Goal: Task Accomplishment & Management: Complete application form

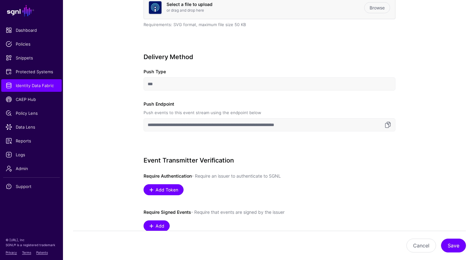
scroll to position [203, 0]
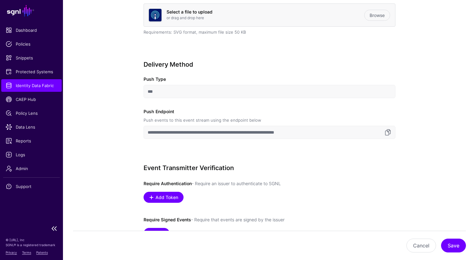
click at [10, 87] on span "Identity Data Fabric" at bounding box center [32, 86] width 52 height 6
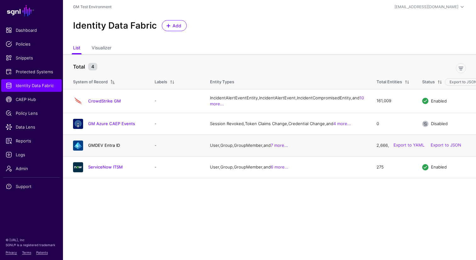
click at [100, 148] on link "GMDEV Entra ID" at bounding box center [104, 145] width 32 height 5
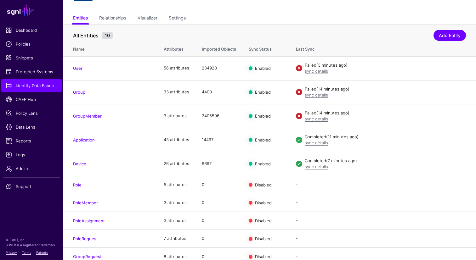
scroll to position [46, 0]
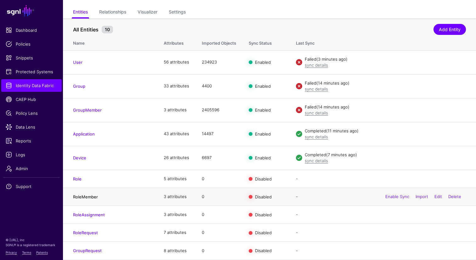
click at [82, 198] on link "RoleMember" at bounding box center [85, 197] width 25 height 5
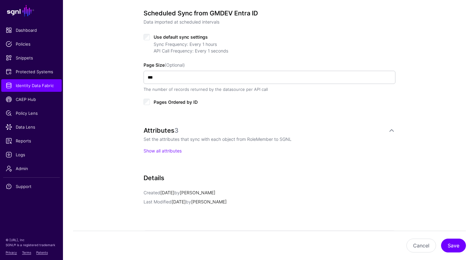
scroll to position [317, 0]
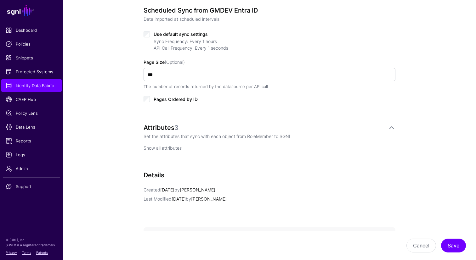
click at [169, 149] on link "Show all attributes" at bounding box center [163, 148] width 38 height 5
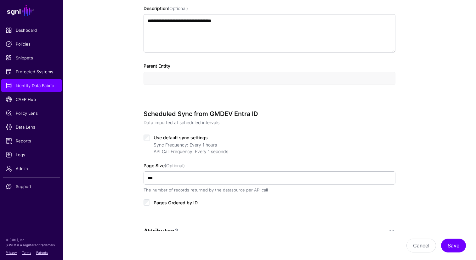
scroll to position [0, 0]
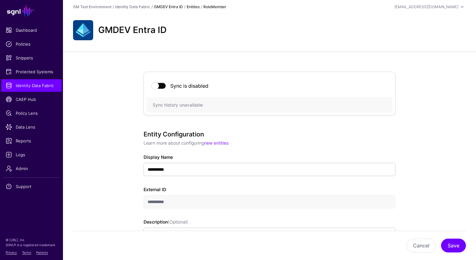
click at [171, 8] on link "GMDEV Entra ID" at bounding box center [168, 6] width 29 height 5
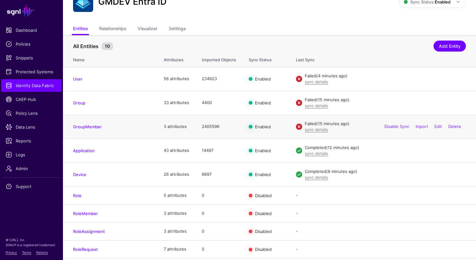
scroll to position [46, 0]
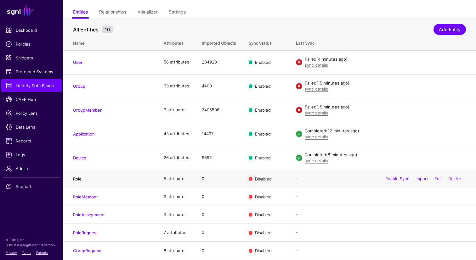
click at [77, 178] on link "Role" at bounding box center [77, 179] width 9 height 5
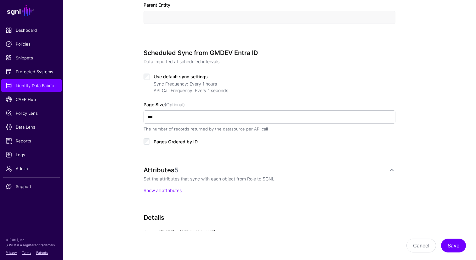
scroll to position [276, 0]
click at [158, 191] on link "Show all attributes" at bounding box center [163, 189] width 38 height 5
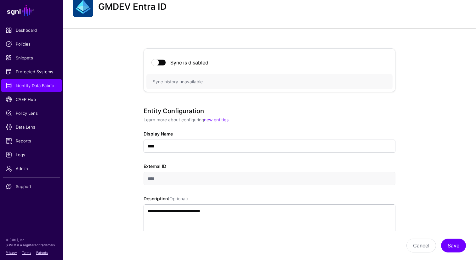
scroll to position [0, 0]
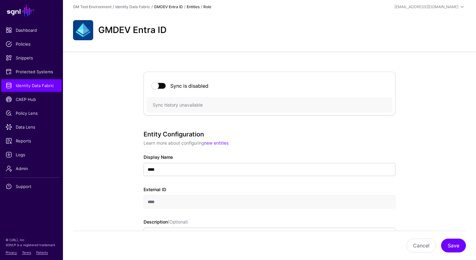
click at [168, 7] on link "GMDEV Entra ID" at bounding box center [168, 6] width 29 height 5
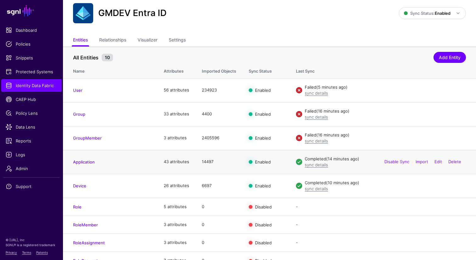
scroll to position [21, 0]
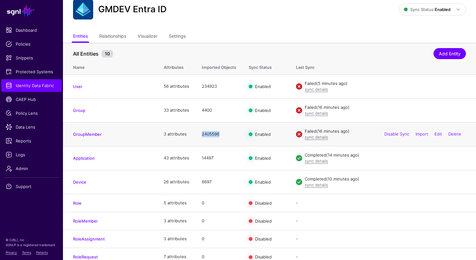
drag, startPoint x: 202, startPoint y: 135, endPoint x: 218, endPoint y: 135, distance: 16.7
click at [218, 135] on td "2405596" at bounding box center [219, 135] width 47 height 24
click at [213, 134] on td "2405596" at bounding box center [219, 135] width 47 height 24
click at [212, 135] on td "2405596" at bounding box center [219, 135] width 47 height 24
click at [312, 139] on link "sync details" at bounding box center [316, 137] width 23 height 5
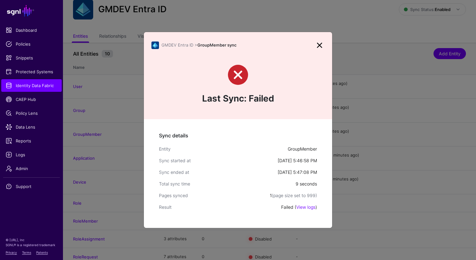
click at [318, 46] on link at bounding box center [320, 45] width 10 height 10
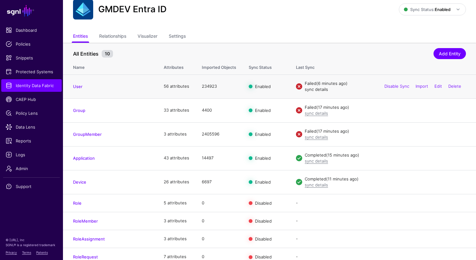
click at [316, 91] on link "sync details" at bounding box center [316, 89] width 23 height 5
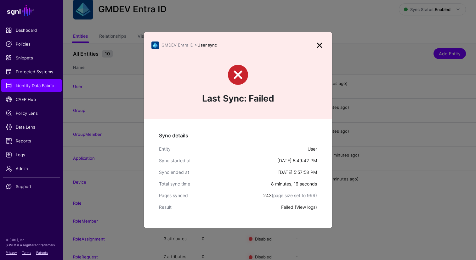
click at [303, 208] on link "View logs" at bounding box center [305, 207] width 19 height 5
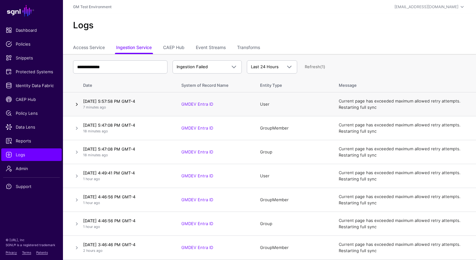
click at [77, 104] on link at bounding box center [77, 105] width 8 height 8
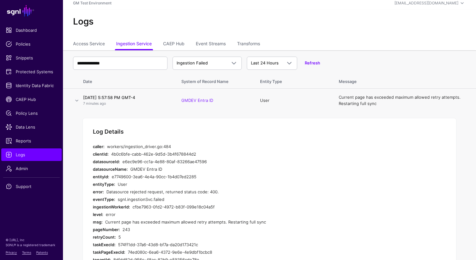
scroll to position [3, 0]
click at [208, 46] on link "Event Streams" at bounding box center [211, 45] width 30 height 12
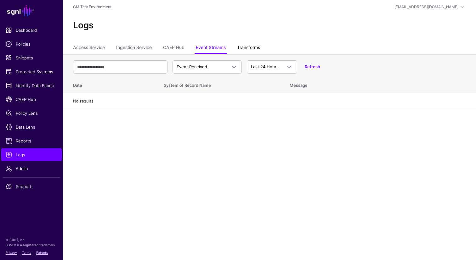
click at [244, 47] on link "Transforms" at bounding box center [248, 48] width 23 height 12
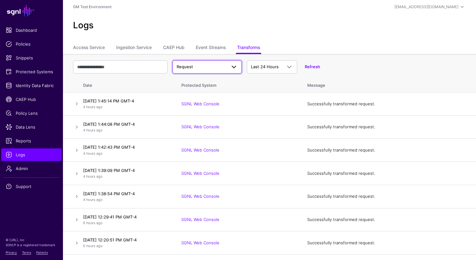
click at [235, 66] on span at bounding box center [234, 67] width 8 height 8
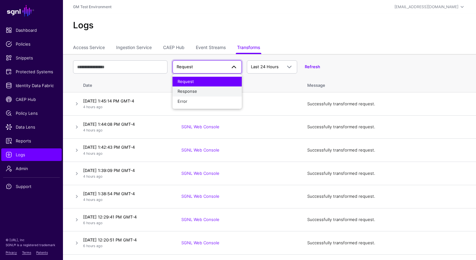
click at [193, 91] on span "Response" at bounding box center [188, 91] width 20 height 5
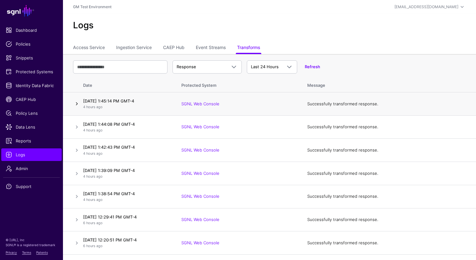
click at [77, 105] on link at bounding box center [77, 104] width 8 height 8
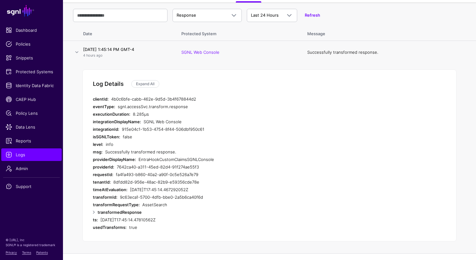
scroll to position [58, 0]
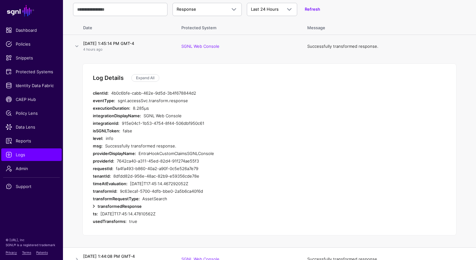
click at [95, 208] on link at bounding box center [94, 207] width 8 height 8
click at [100, 214] on link at bounding box center [99, 214] width 8 height 8
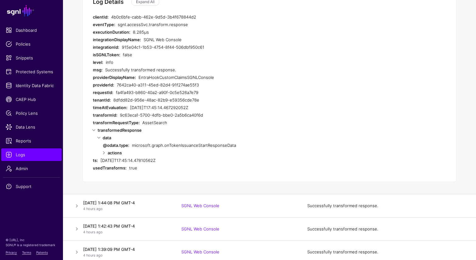
scroll to position [135, 0]
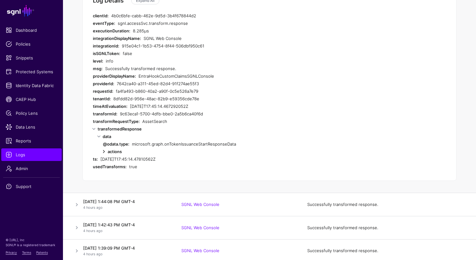
click at [105, 152] on link at bounding box center [104, 152] width 8 height 8
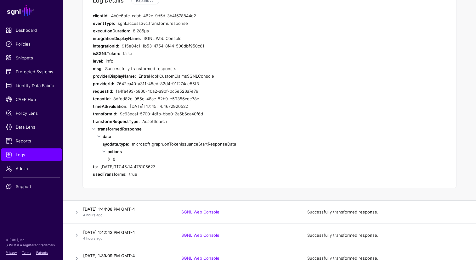
click at [109, 161] on link at bounding box center [109, 160] width 8 height 8
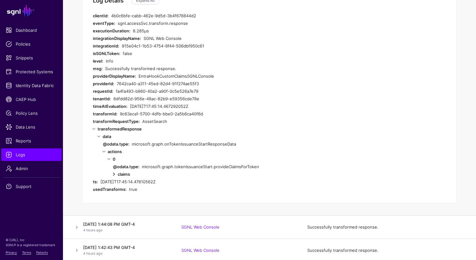
click at [115, 174] on link at bounding box center [114, 175] width 8 height 8
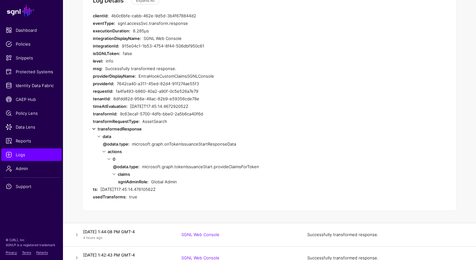
click at [94, 129] on link at bounding box center [94, 129] width 8 height 8
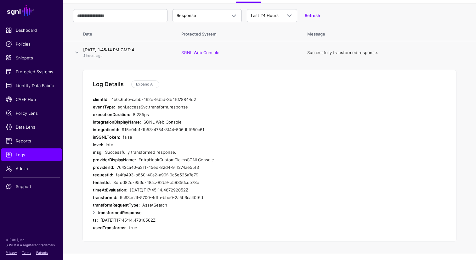
scroll to position [44, 0]
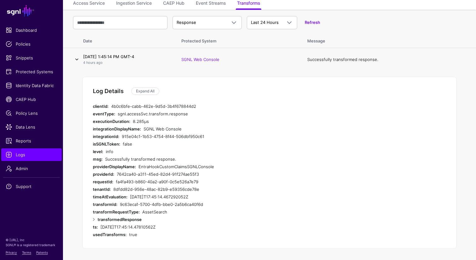
click at [76, 60] on link at bounding box center [77, 60] width 8 height 8
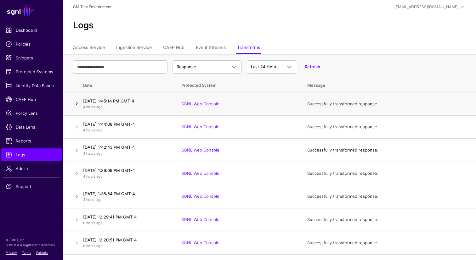
scroll to position [0, 0]
click at [221, 66] on span "Response" at bounding box center [202, 67] width 50 height 6
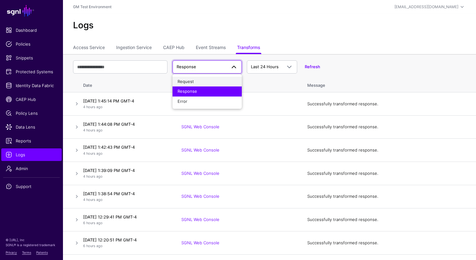
click at [197, 80] on div "Request" at bounding box center [207, 82] width 59 height 6
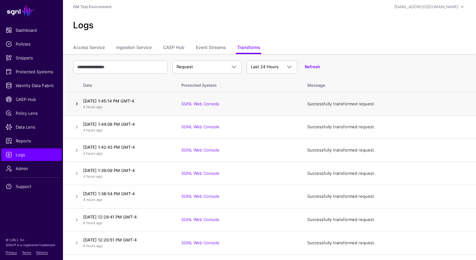
click at [76, 104] on link at bounding box center [77, 104] width 8 height 8
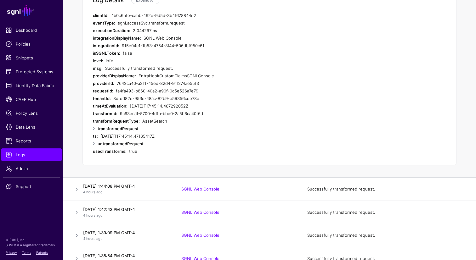
scroll to position [137, 0]
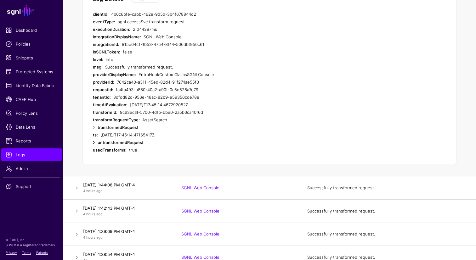
click at [94, 142] on link at bounding box center [94, 143] width 8 height 8
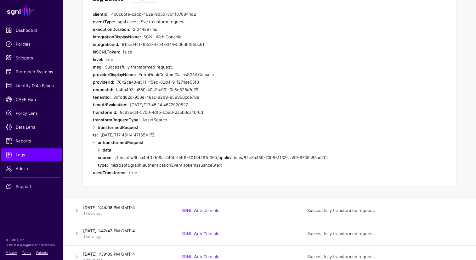
click at [99, 151] on link at bounding box center [99, 150] width 8 height 8
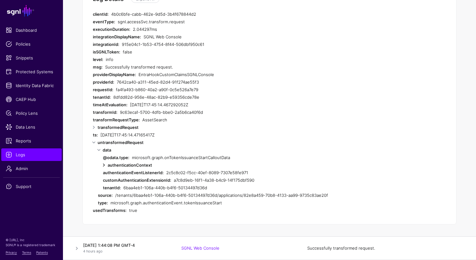
click at [104, 166] on link at bounding box center [104, 166] width 8 height 8
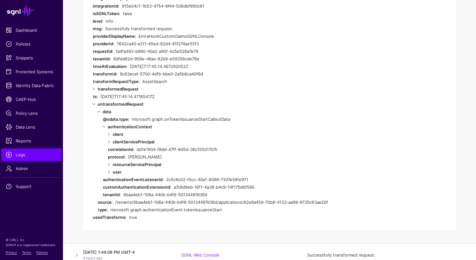
scroll to position [176, 0]
click at [109, 165] on link at bounding box center [109, 164] width 8 height 8
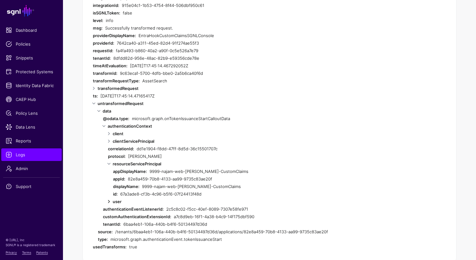
click at [109, 202] on link at bounding box center [109, 202] width 8 height 8
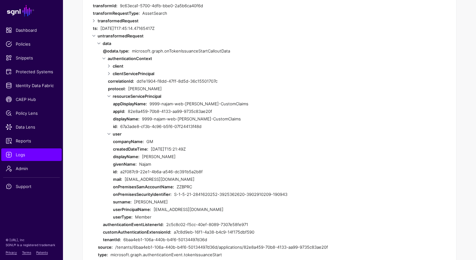
scroll to position [239, 0]
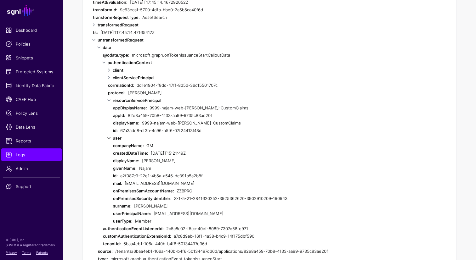
click at [108, 138] on link at bounding box center [109, 138] width 8 height 8
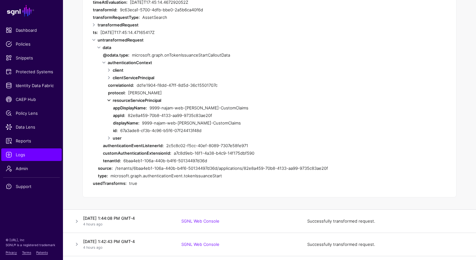
click at [109, 100] on link at bounding box center [109, 101] width 8 height 8
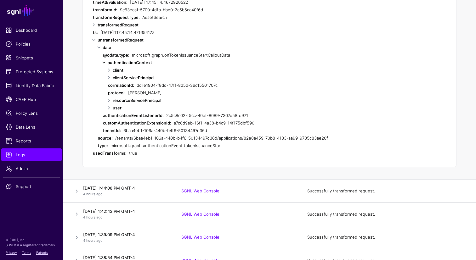
click at [105, 62] on link at bounding box center [104, 63] width 8 height 8
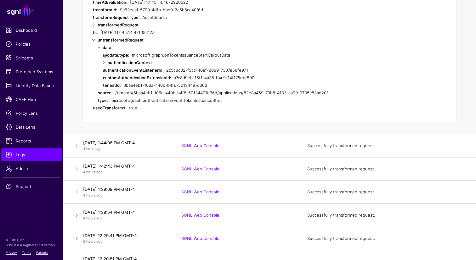
click at [94, 40] on link at bounding box center [94, 40] width 8 height 8
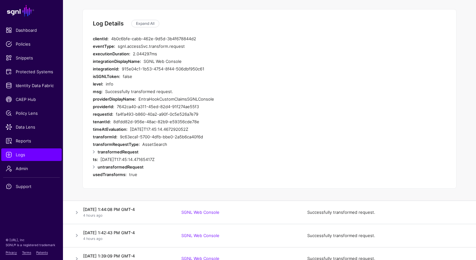
scroll to position [111, 0]
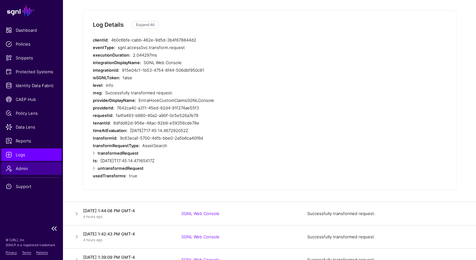
click at [23, 167] on span "Admin" at bounding box center [32, 169] width 52 height 6
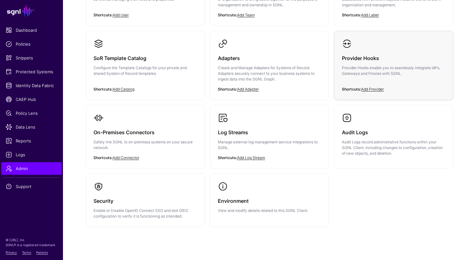
click at [370, 61] on h3 "Provider Hooks" at bounding box center [394, 58] width 104 height 9
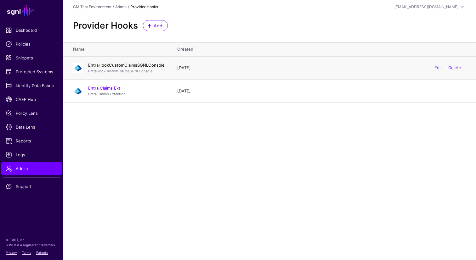
click at [128, 64] on link "EntraHookCustomClaimsSGNLConsole" at bounding box center [126, 65] width 77 height 5
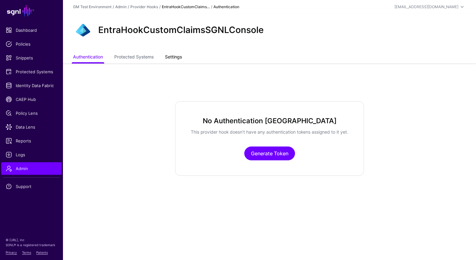
click at [176, 58] on link "Settings" at bounding box center [173, 58] width 17 height 12
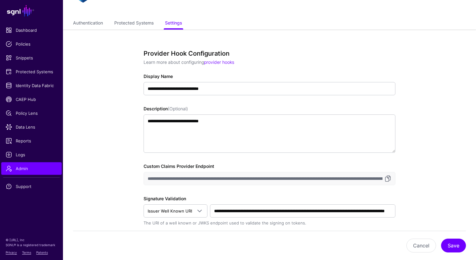
scroll to position [35, 0]
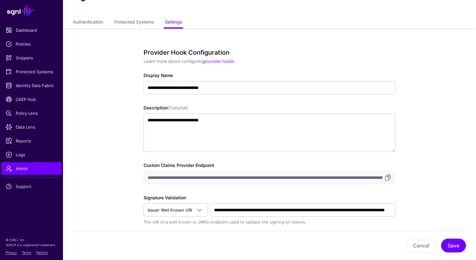
drag, startPoint x: 208, startPoint y: 179, endPoint x: 163, endPoint y: 178, distance: 45.4
click at [163, 178] on input "**********" at bounding box center [270, 177] width 252 height 13
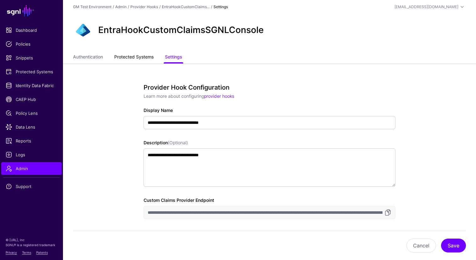
click at [130, 58] on link "Protected Systems" at bounding box center [133, 58] width 39 height 12
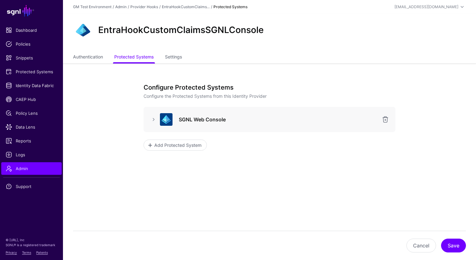
click at [185, 122] on h3 "SGNL Web Console" at bounding box center [278, 120] width 199 height 8
click at [153, 119] on link at bounding box center [154, 120] width 8 height 8
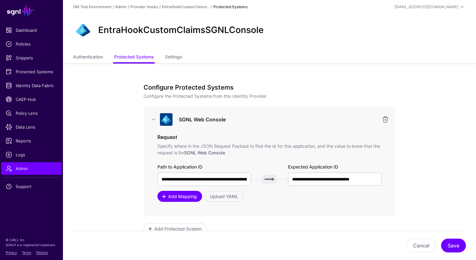
click at [181, 199] on span "Add Mapping" at bounding box center [183, 196] width 30 height 7
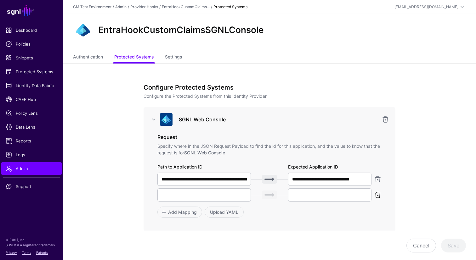
click at [378, 197] on link at bounding box center [378, 195] width 8 height 8
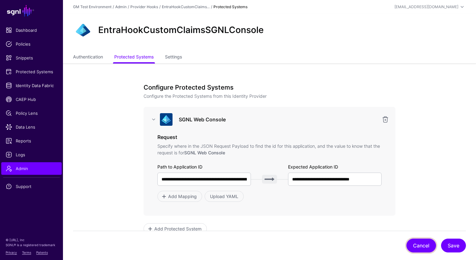
click at [419, 247] on button "Cancel" at bounding box center [422, 246] width 30 height 14
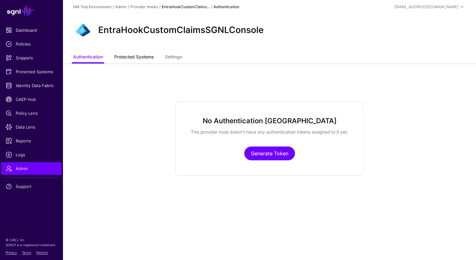
click at [127, 62] on link "Protected Systems" at bounding box center [133, 58] width 39 height 12
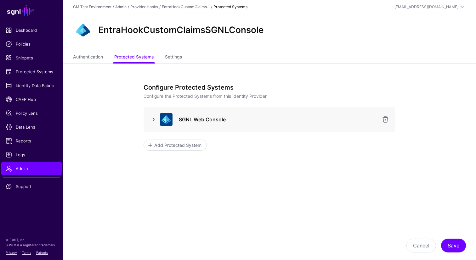
click at [155, 120] on link at bounding box center [154, 120] width 8 height 8
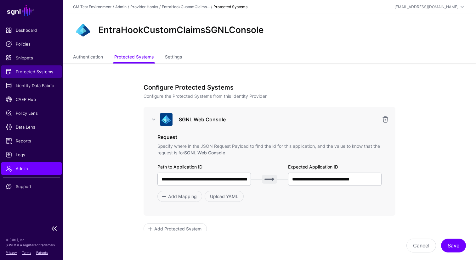
click at [31, 71] on span "Protected Systems" at bounding box center [32, 72] width 52 height 6
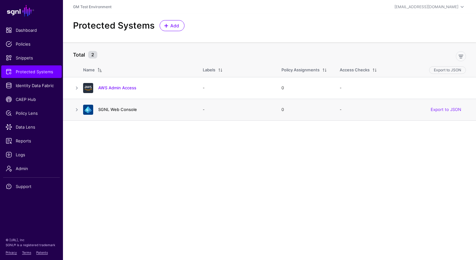
click at [108, 110] on link "SGNL Web Console" at bounding box center [117, 109] width 39 height 5
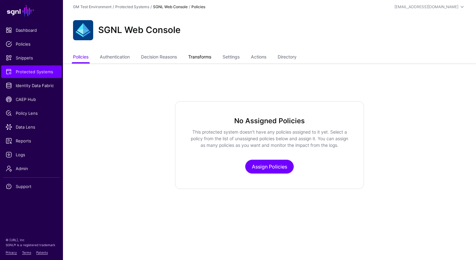
click at [203, 58] on link "Transforms" at bounding box center [199, 58] width 23 height 12
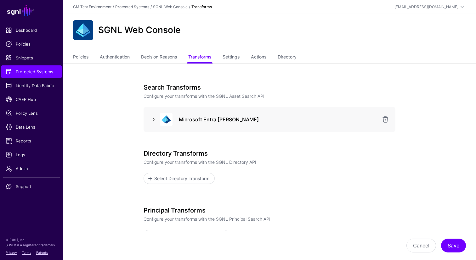
click at [154, 121] on link at bounding box center [154, 120] width 8 height 8
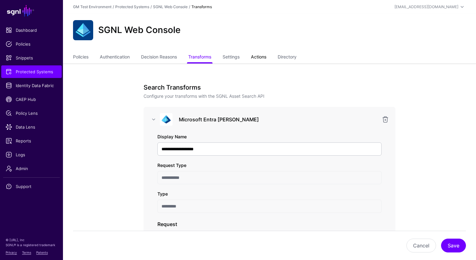
click at [262, 58] on link "Actions" at bounding box center [258, 58] width 15 height 12
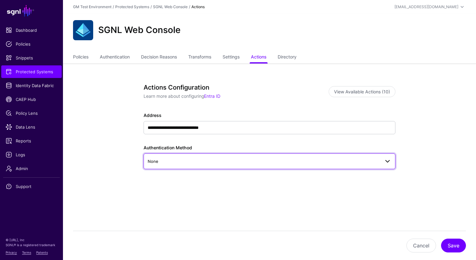
click at [388, 163] on span at bounding box center [388, 162] width 8 height 8
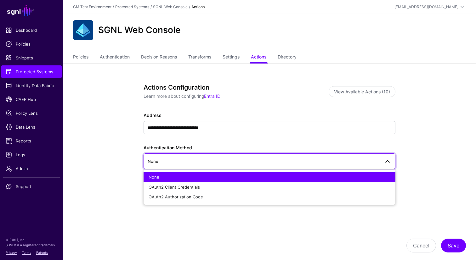
click at [415, 120] on div "**********" at bounding box center [269, 157] width 292 height 186
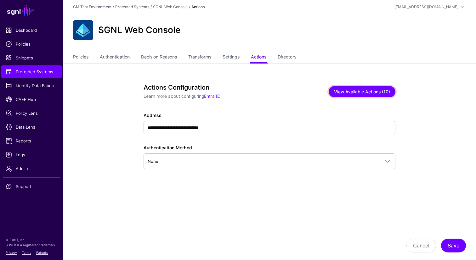
click at [359, 91] on button "View Available Actions (10)" at bounding box center [362, 91] width 67 height 11
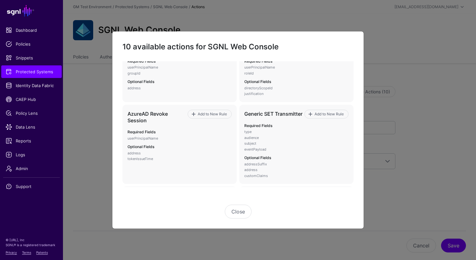
scroll to position [167, 0]
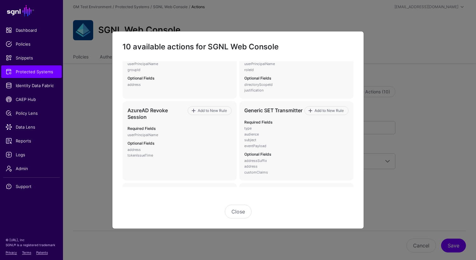
click at [391, 52] on ngb-modal-window "10 available actions for SGNL Web Console Send Slack Message Add to New Rule Re…" at bounding box center [238, 130] width 476 height 260
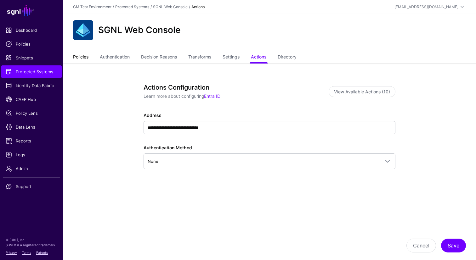
click at [79, 58] on link "Policies" at bounding box center [80, 58] width 15 height 12
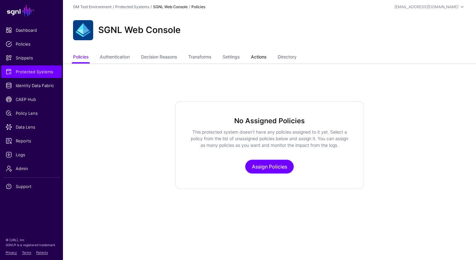
click at [264, 61] on link "Actions" at bounding box center [258, 58] width 15 height 12
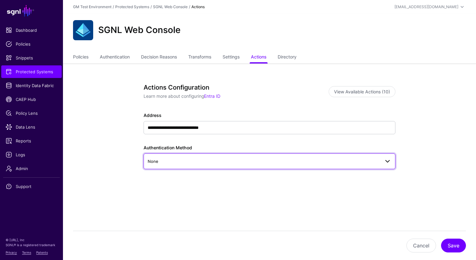
click at [294, 162] on span "None" at bounding box center [264, 161] width 232 height 7
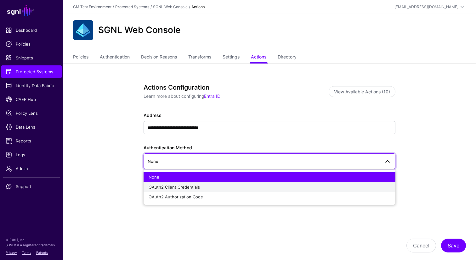
click at [184, 187] on span "OAuth2 Client Credentials" at bounding box center [174, 187] width 51 height 5
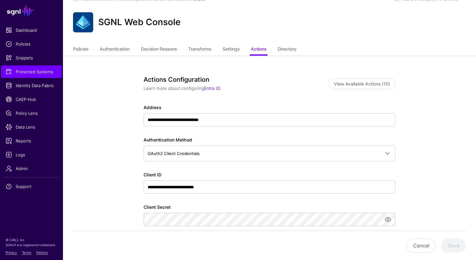
scroll to position [8, 0]
click at [358, 84] on button "View Available Actions (10)" at bounding box center [362, 84] width 67 height 11
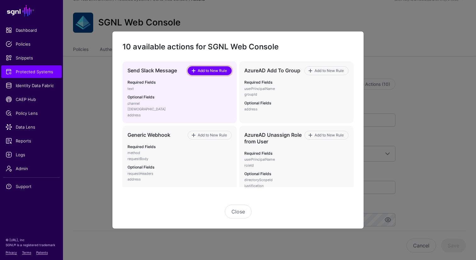
click at [194, 71] on span at bounding box center [193, 70] width 5 height 5
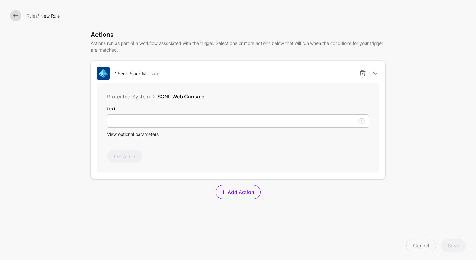
scroll to position [101, 0]
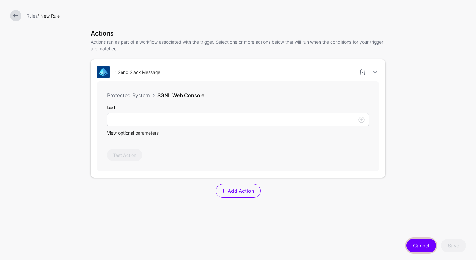
click at [425, 244] on link "Cancel" at bounding box center [422, 246] width 30 height 14
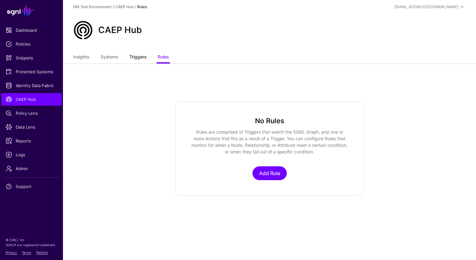
click at [137, 59] on link "Triggers" at bounding box center [137, 58] width 17 height 12
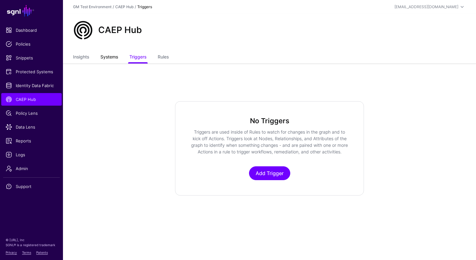
click at [109, 57] on link "Systems" at bounding box center [109, 58] width 18 height 12
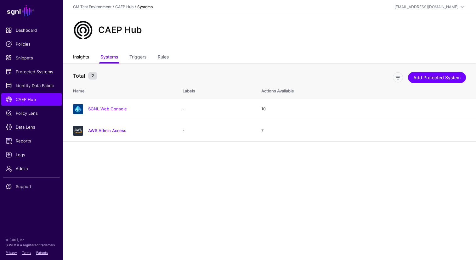
click at [83, 59] on link "Insights" at bounding box center [81, 58] width 16 height 12
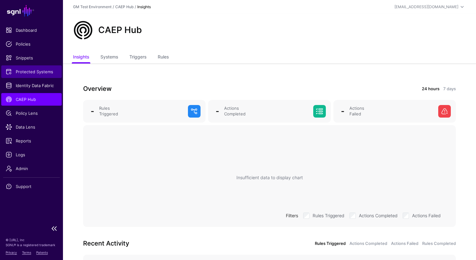
click at [23, 74] on span "Protected Systems" at bounding box center [32, 72] width 52 height 6
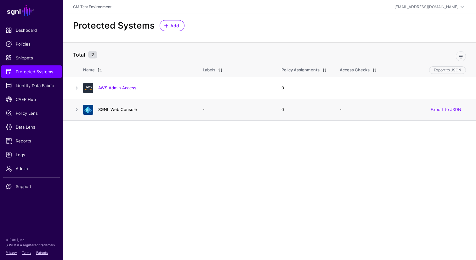
click at [112, 111] on link "SGNL Web Console" at bounding box center [117, 109] width 39 height 5
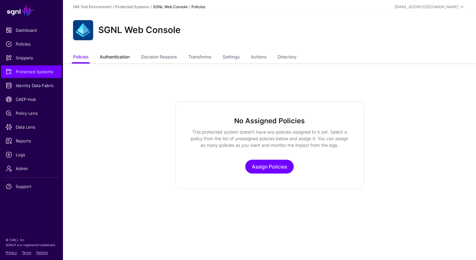
click at [114, 60] on link "Authentication" at bounding box center [115, 58] width 30 height 12
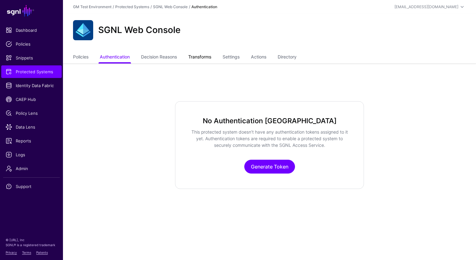
click at [197, 56] on link "Transforms" at bounding box center [199, 58] width 23 height 12
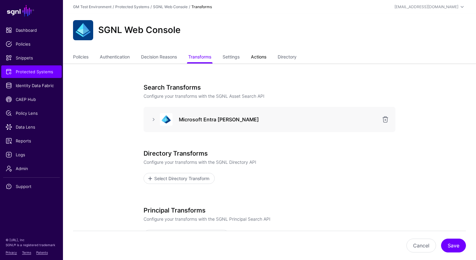
click at [262, 58] on link "Actions" at bounding box center [258, 58] width 15 height 12
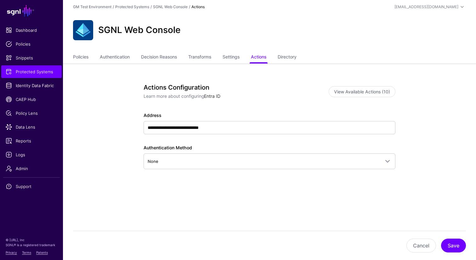
click at [214, 97] on link "Entra ID" at bounding box center [212, 96] width 16 height 5
click at [83, 58] on link "Policies" at bounding box center [80, 58] width 15 height 12
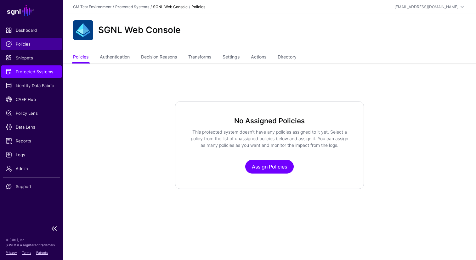
click at [26, 41] on span "Policies" at bounding box center [32, 44] width 52 height 6
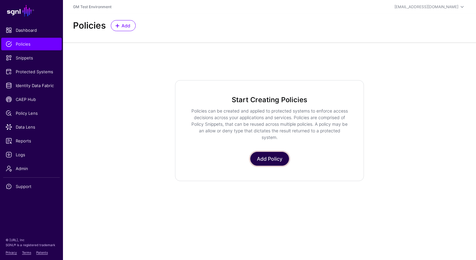
click at [266, 157] on link "Add Policy" at bounding box center [269, 159] width 39 height 14
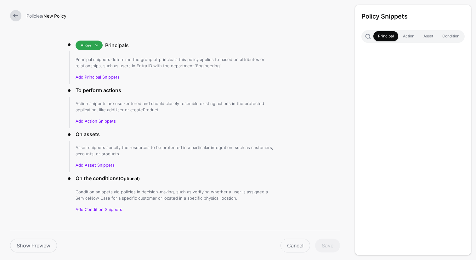
scroll to position [34, 0]
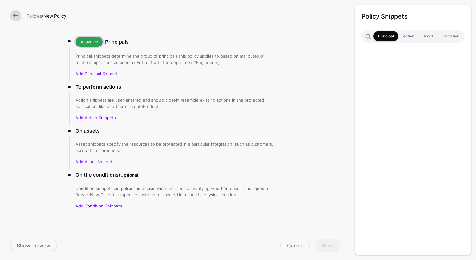
click at [97, 42] on span at bounding box center [97, 42] width 8 height 8
click at [149, 71] on p "Add Principal Snippets" at bounding box center [179, 74] width 207 height 6
click at [111, 74] on link "Add Principal Snippets" at bounding box center [98, 73] width 44 height 5
click at [86, 73] on link "Add Principal Snippets" at bounding box center [98, 73] width 44 height 5
click at [384, 36] on link "Principal" at bounding box center [386, 36] width 25 height 10
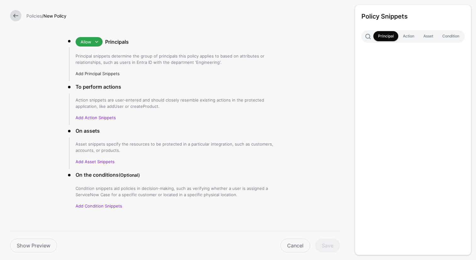
click at [109, 74] on link "Add Principal Snippets" at bounding box center [98, 73] width 44 height 5
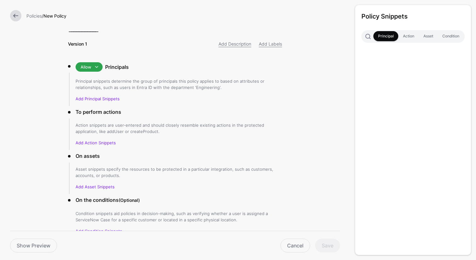
scroll to position [0, 0]
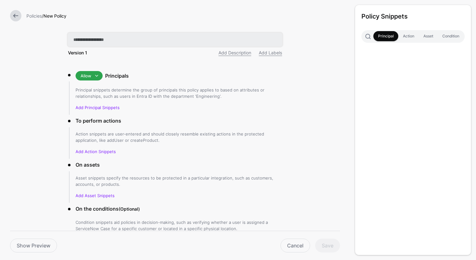
click at [94, 40] on input "text" at bounding box center [175, 39] width 214 height 13
type input "**********"
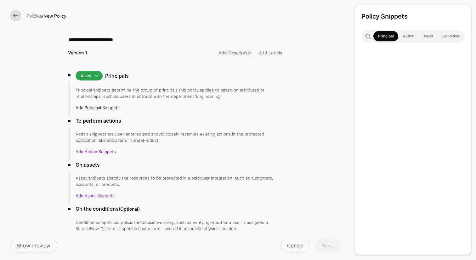
click at [107, 109] on link "Add Principal Snippets" at bounding box center [98, 107] width 44 height 5
click at [228, 54] on link "Add Description" at bounding box center [235, 52] width 33 height 5
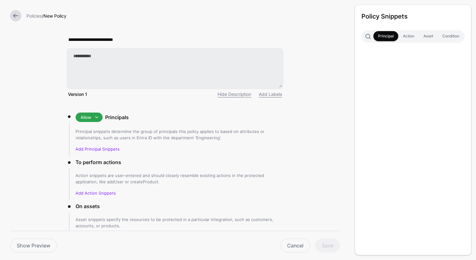
click at [118, 54] on textarea at bounding box center [175, 68] width 214 height 38
type textarea "*"
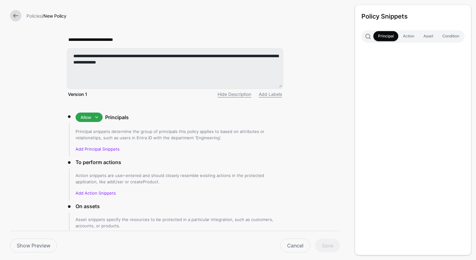
type textarea "**********"
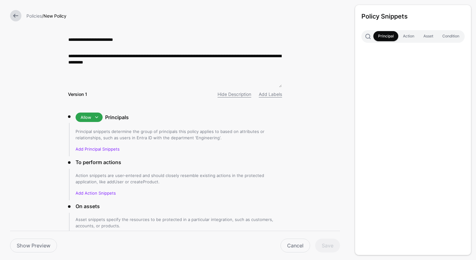
click at [219, 106] on div "**********" at bounding box center [175, 171] width 234 height 343
click at [87, 149] on link "Add Principal Snippets" at bounding box center [98, 149] width 44 height 5
click at [114, 149] on link "Add Principal Snippets" at bounding box center [98, 149] width 44 height 5
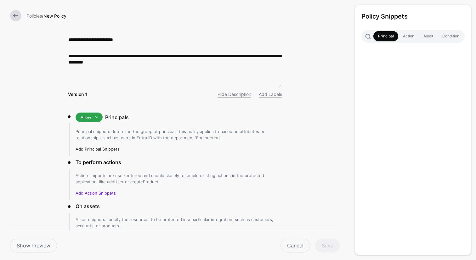
click at [79, 150] on link "Add Principal Snippets" at bounding box center [98, 149] width 44 height 5
click at [89, 193] on link "Add Action Snippets" at bounding box center [96, 193] width 40 height 5
click at [81, 149] on link "Add Principal Snippets" at bounding box center [98, 149] width 44 height 5
click at [79, 96] on strong "Version 1" at bounding box center [77, 94] width 19 height 5
click at [110, 150] on link "Add Principal Snippets" at bounding box center [98, 149] width 44 height 5
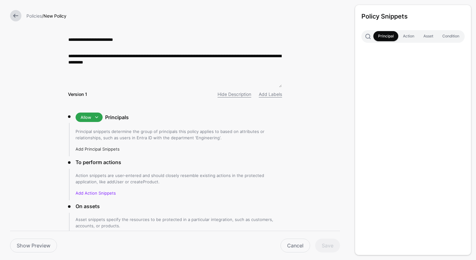
click at [110, 150] on link "Add Principal Snippets" at bounding box center [98, 149] width 44 height 5
click at [92, 191] on link "Add Action Snippets" at bounding box center [96, 193] width 40 height 5
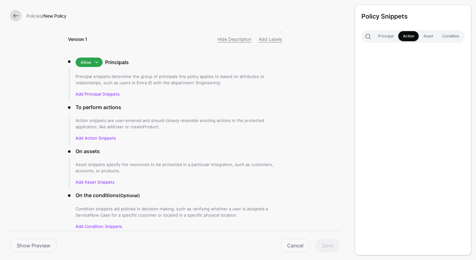
scroll to position [65, 0]
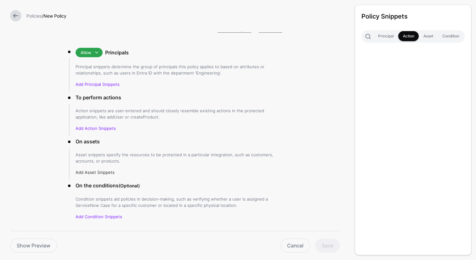
click at [100, 172] on link "Add Asset Snippets" at bounding box center [95, 172] width 39 height 5
click at [91, 85] on link "Add Principal Snippets" at bounding box center [98, 84] width 44 height 5
click at [368, 37] on span at bounding box center [368, 36] width 6 height 6
click at [392, 75] on div "Policy Snippets Principal Action Asset Condition" at bounding box center [413, 130] width 116 height 250
click at [457, 38] on link at bounding box center [458, 37] width 8 height 8
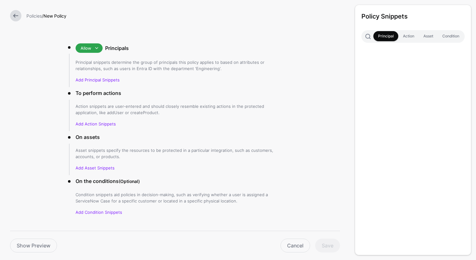
scroll to position [78, 0]
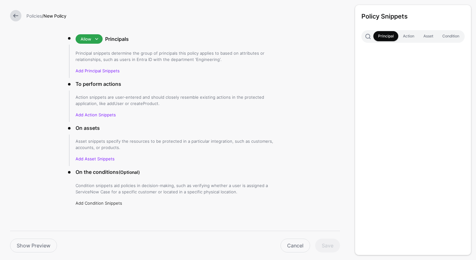
click at [105, 203] on link "Add Condition Snippets" at bounding box center [99, 203] width 47 height 5
click at [385, 37] on link "Principal" at bounding box center [386, 36] width 25 height 10
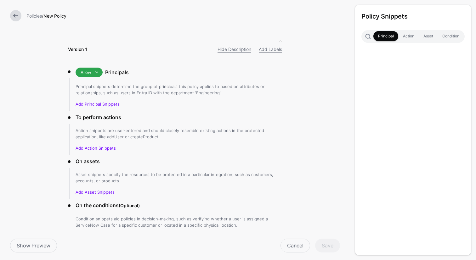
scroll to position [83, 0]
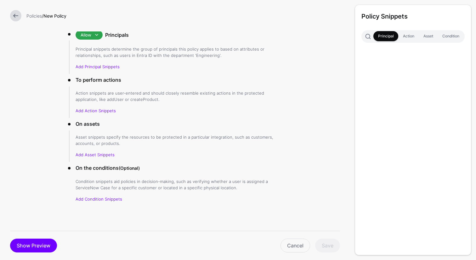
click at [45, 246] on link "Show Preview" at bounding box center [33, 246] width 47 height 14
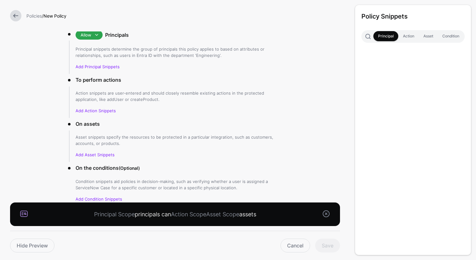
click at [324, 216] on link at bounding box center [326, 214] width 8 height 8
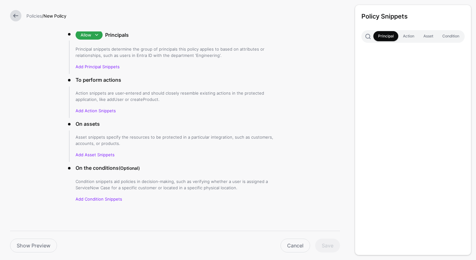
click at [327, 246] on div "Cancel Save" at bounding box center [201, 246] width 283 height 14
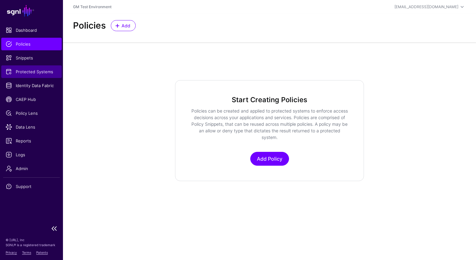
click at [31, 74] on span "Protected Systems" at bounding box center [32, 72] width 52 height 6
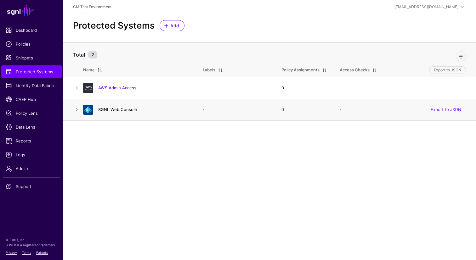
click at [116, 109] on link "SGNL Web Console" at bounding box center [117, 109] width 39 height 5
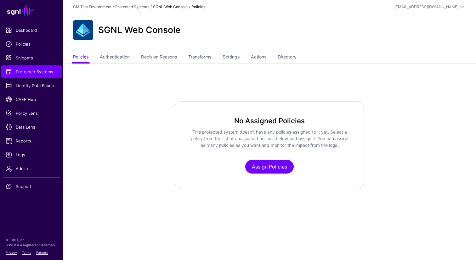
drag, startPoint x: 116, startPoint y: 109, endPoint x: 113, endPoint y: 109, distance: 3.2
click at [113, 109] on app-integrations-item-policies "No Assigned Policies This protected system doesn’t have any policies assigned t…" at bounding box center [269, 145] width 413 height 88
